Goal: Navigation & Orientation: Find specific page/section

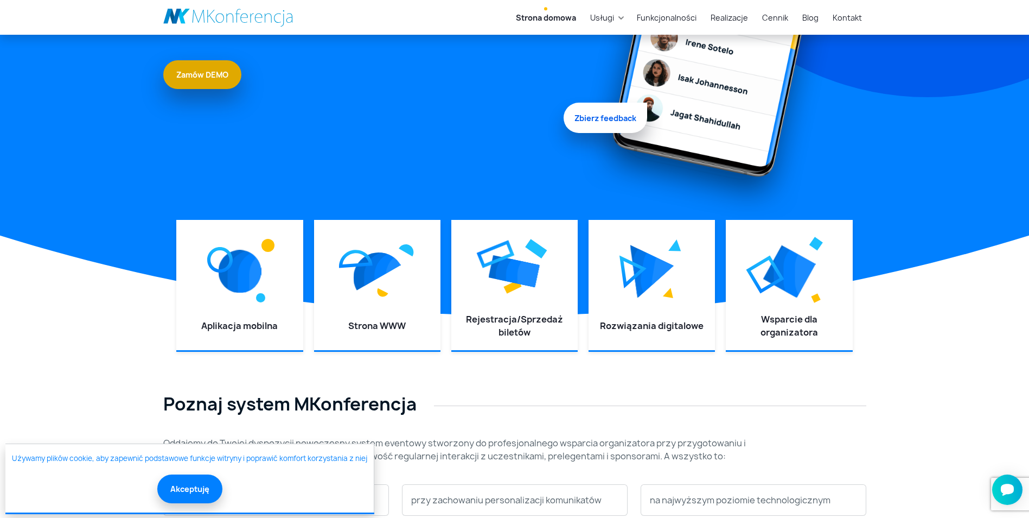
scroll to position [271, 0]
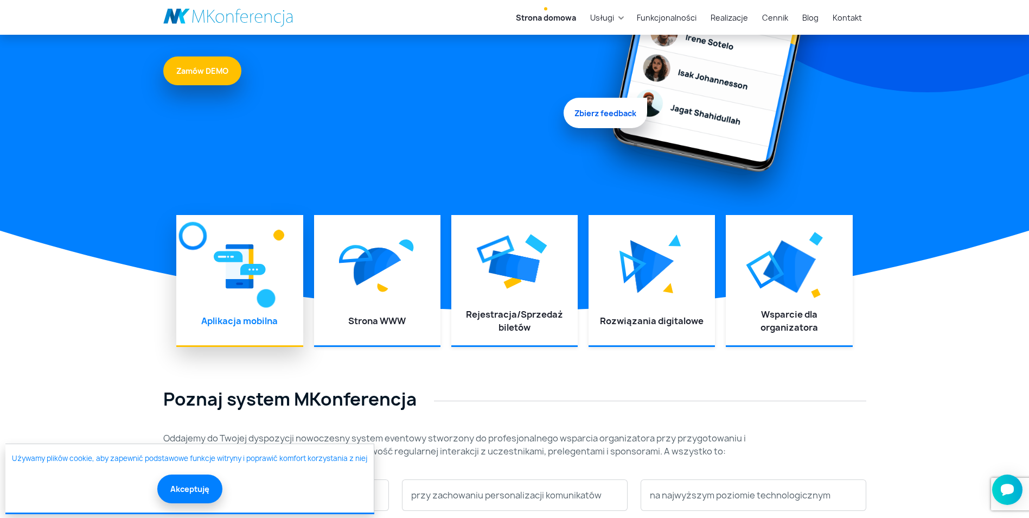
click at [261, 276] on img at bounding box center [240, 266] width 52 height 49
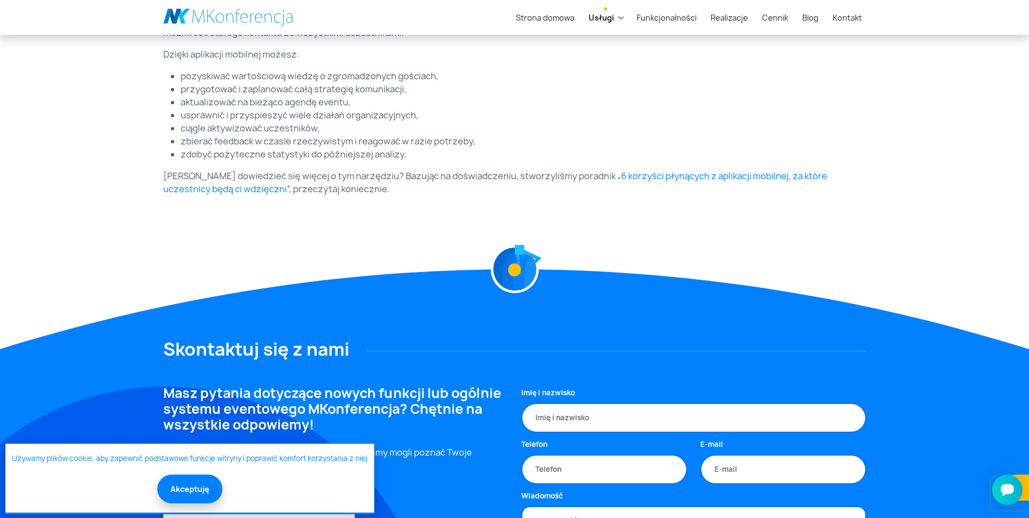
scroll to position [434, 0]
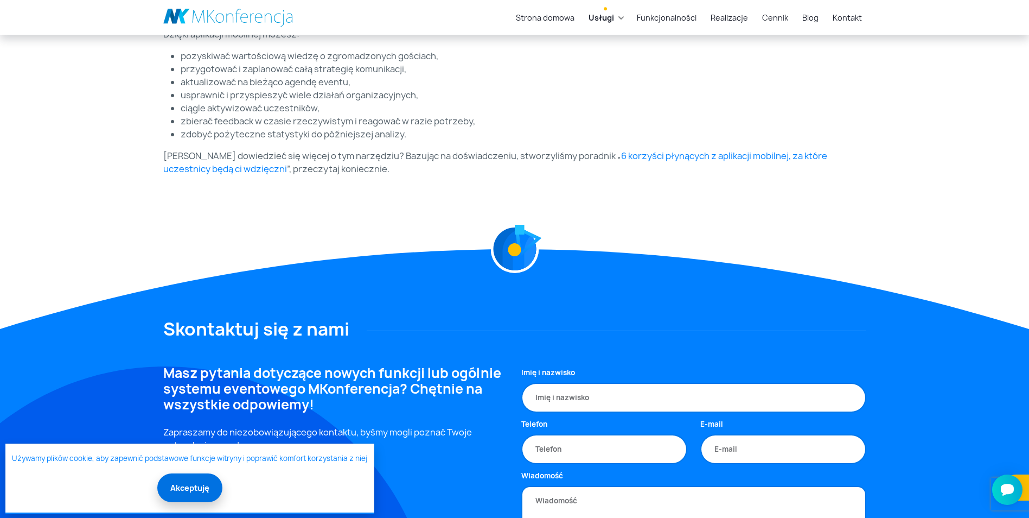
click at [187, 488] on button "Akceptuję" at bounding box center [189, 487] width 65 height 29
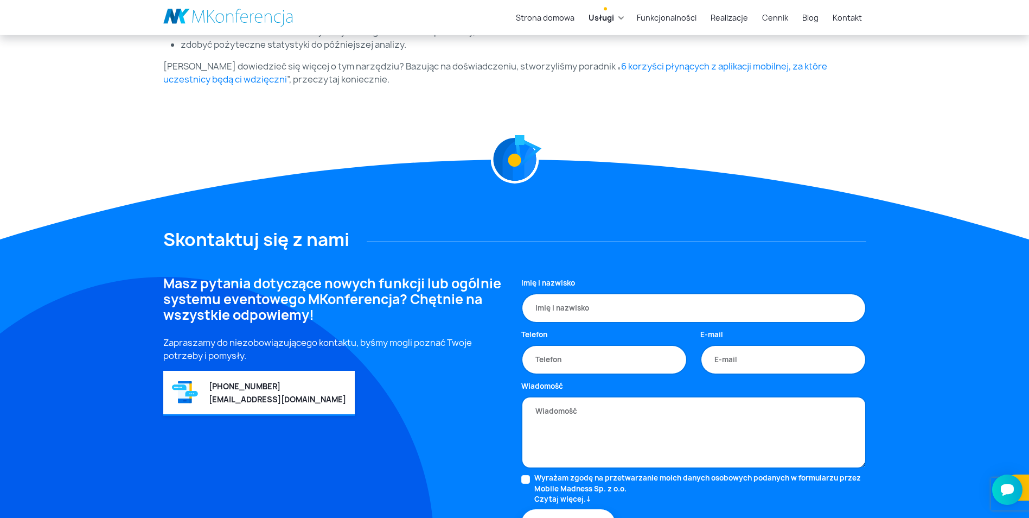
scroll to position [622, 0]
